Goal: Task Accomplishment & Management: Use online tool/utility

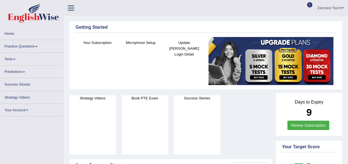
click at [137, 56] on div "Microphone Setup" at bounding box center [141, 58] width 38 height 36
click at [239, 129] on div "Strategy Videos Book PTE Exam Success Stories" at bounding box center [170, 126] width 209 height 66
click at [225, 117] on div "Strategy Videos Book PTE Exam Success Stories" at bounding box center [170, 126] width 209 height 66
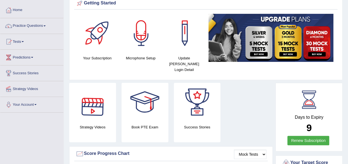
scroll to position [15, 0]
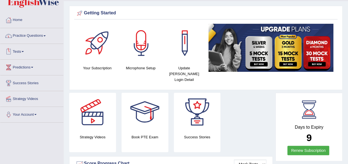
click at [24, 52] on span at bounding box center [23, 51] width 2 height 1
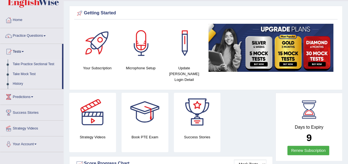
click at [42, 64] on link "Take Practice Sectional Test" at bounding box center [36, 65] width 52 height 10
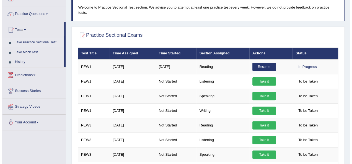
scroll to position [52, 0]
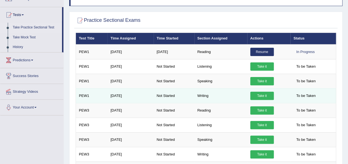
click at [259, 92] on link "Take it" at bounding box center [262, 96] width 24 height 8
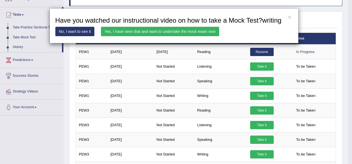
click at [177, 32] on link "Yes, I have seen that and want to undertake the mock exam now" at bounding box center [160, 31] width 118 height 9
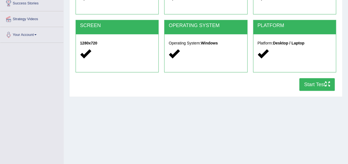
scroll to position [94, 0]
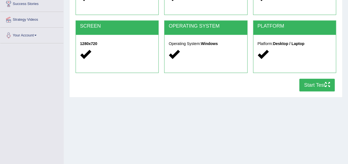
click at [316, 87] on button "Start Test" at bounding box center [316, 85] width 35 height 13
